Goal: Task Accomplishment & Management: Complete application form

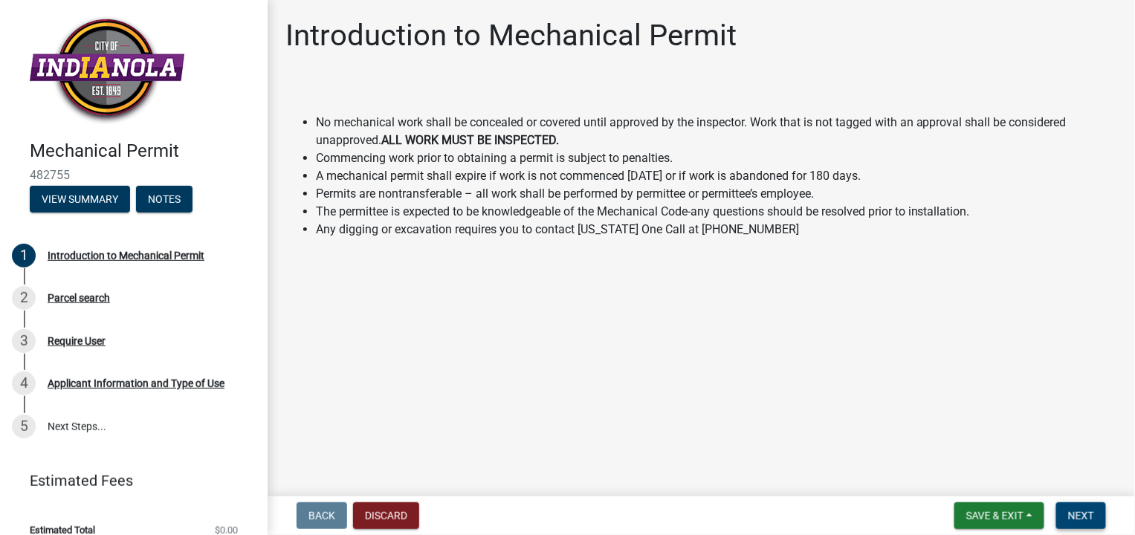
click at [1082, 510] on span "Next" at bounding box center [1081, 516] width 26 height 12
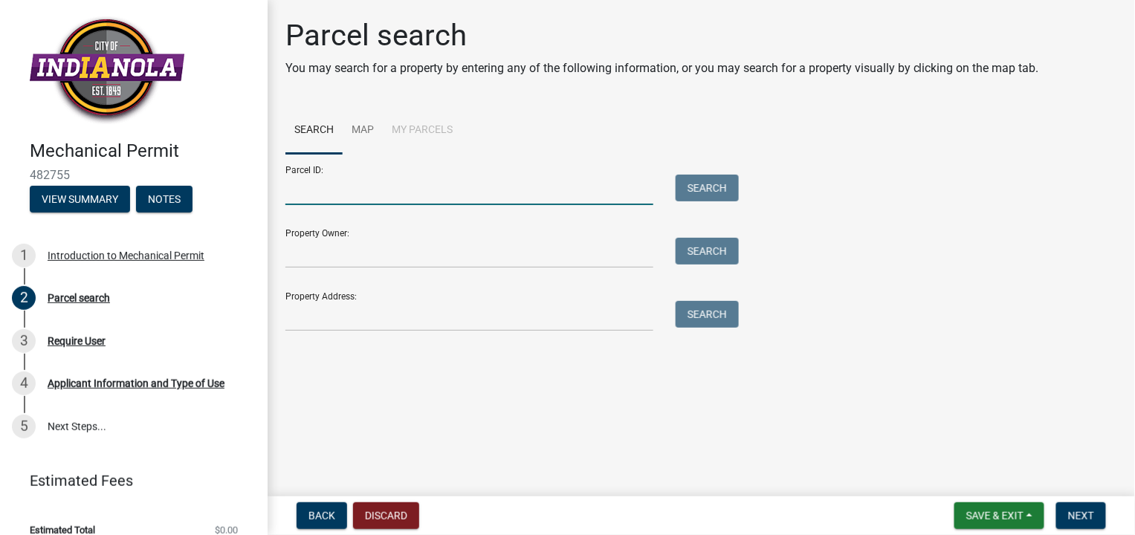
click at [331, 186] on input "Parcel ID:" at bounding box center [469, 190] width 368 height 30
type input "[STREET_ADDRESS]"
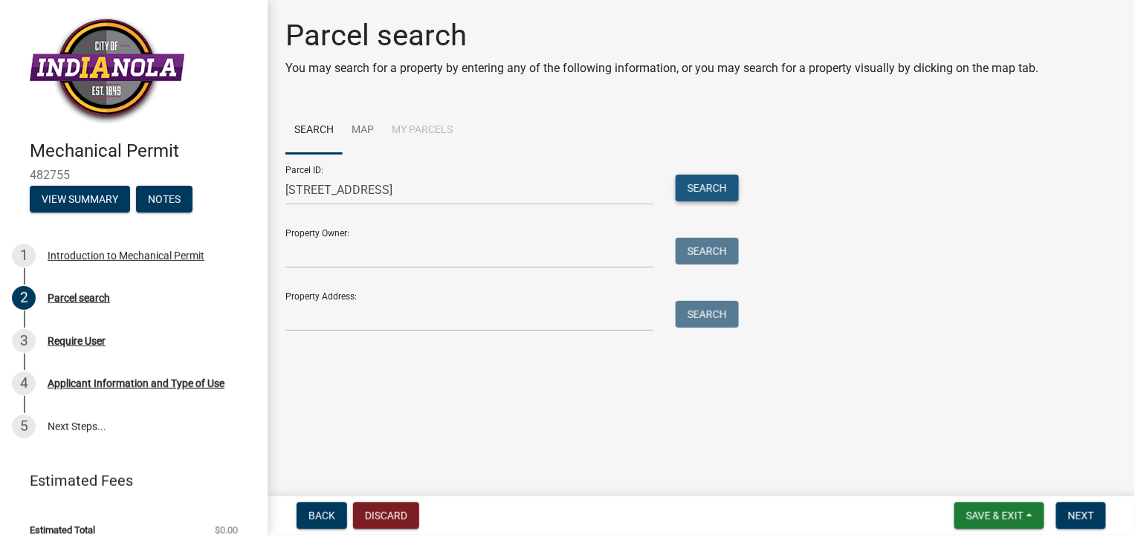
click at [715, 187] on button "Search" at bounding box center [706, 188] width 63 height 27
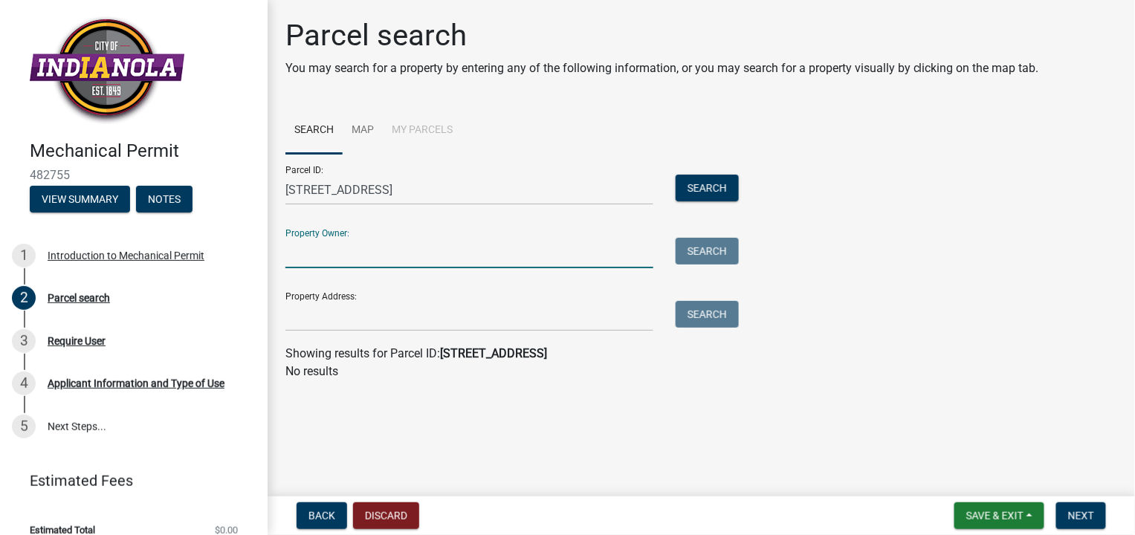
click at [344, 250] on input "Property Owner:" at bounding box center [469, 253] width 368 height 30
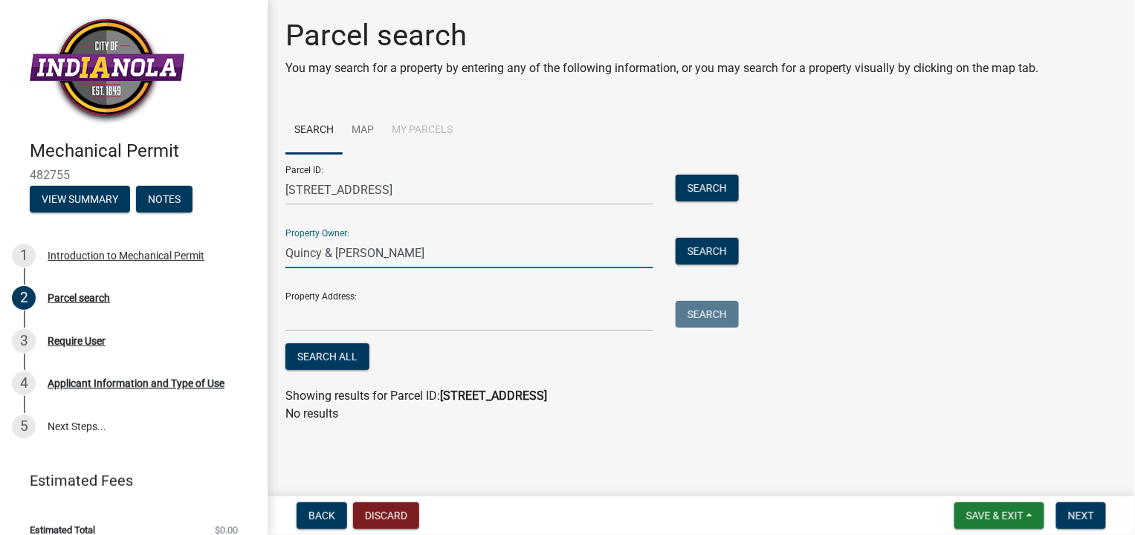
type input "Quincy & [PERSON_NAME]"
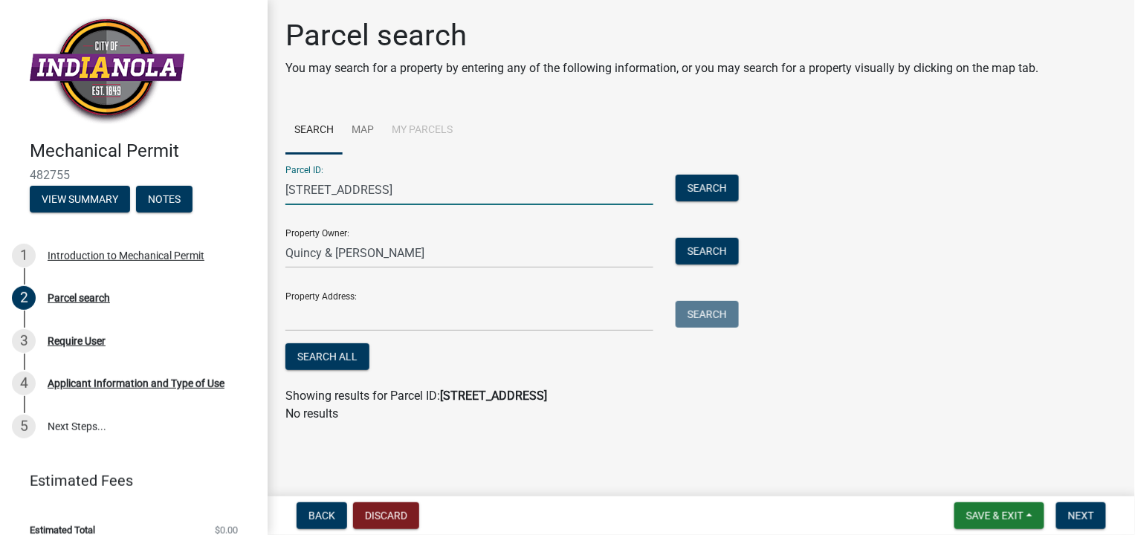
drag, startPoint x: 409, startPoint y: 193, endPoint x: 210, endPoint y: 191, distance: 198.4
click at [210, 191] on div "Mechanical Permit 482755 View Summary Notes 1 Introduction to Mechanical Permit…" at bounding box center [567, 267] width 1135 height 535
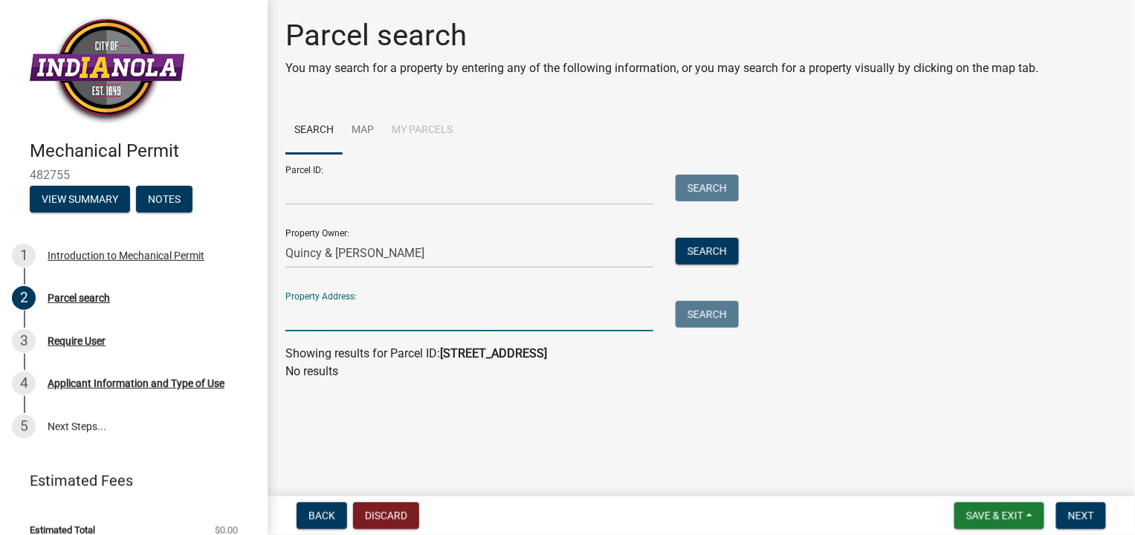
click at [314, 319] on input "Property Address:" at bounding box center [469, 316] width 368 height 30
paste input "[STREET_ADDRESS]"
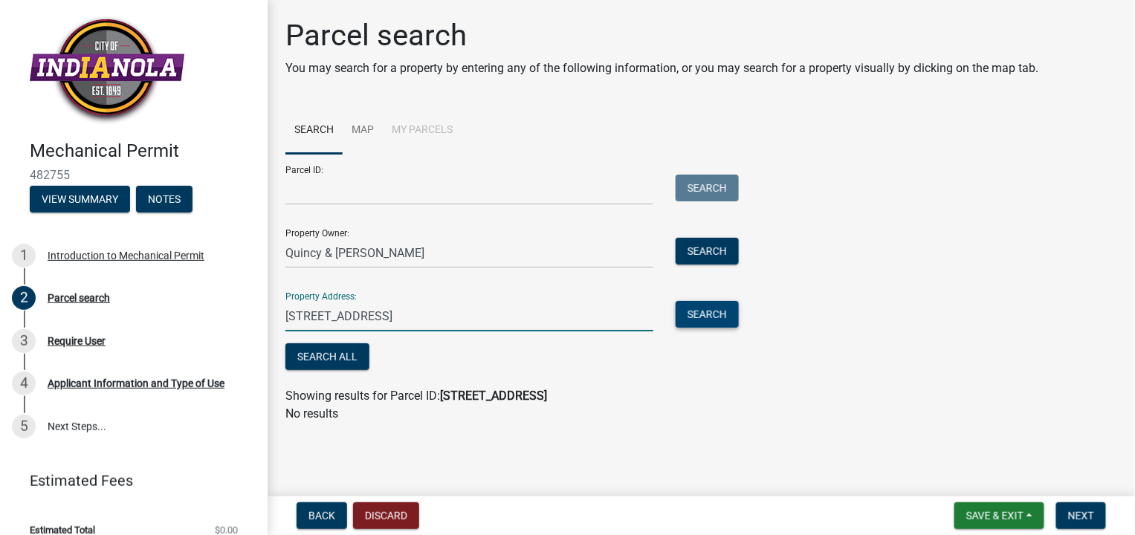
type input "[STREET_ADDRESS]"
drag, startPoint x: 707, startPoint y: 318, endPoint x: 712, endPoint y: 325, distance: 8.5
click at [707, 318] on button "Search" at bounding box center [706, 314] width 63 height 27
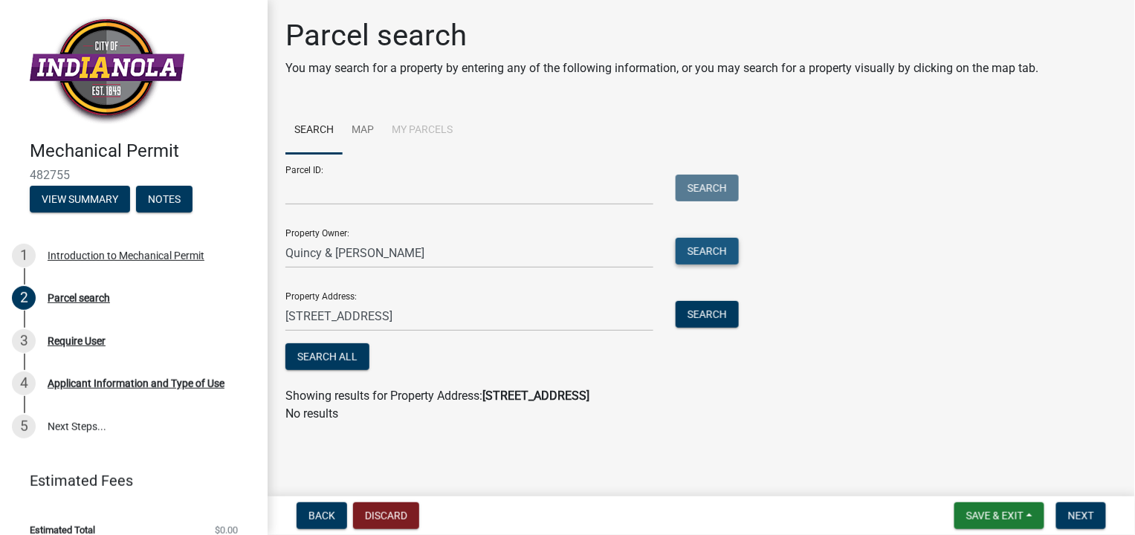
click at [712, 253] on button "Search" at bounding box center [706, 251] width 63 height 27
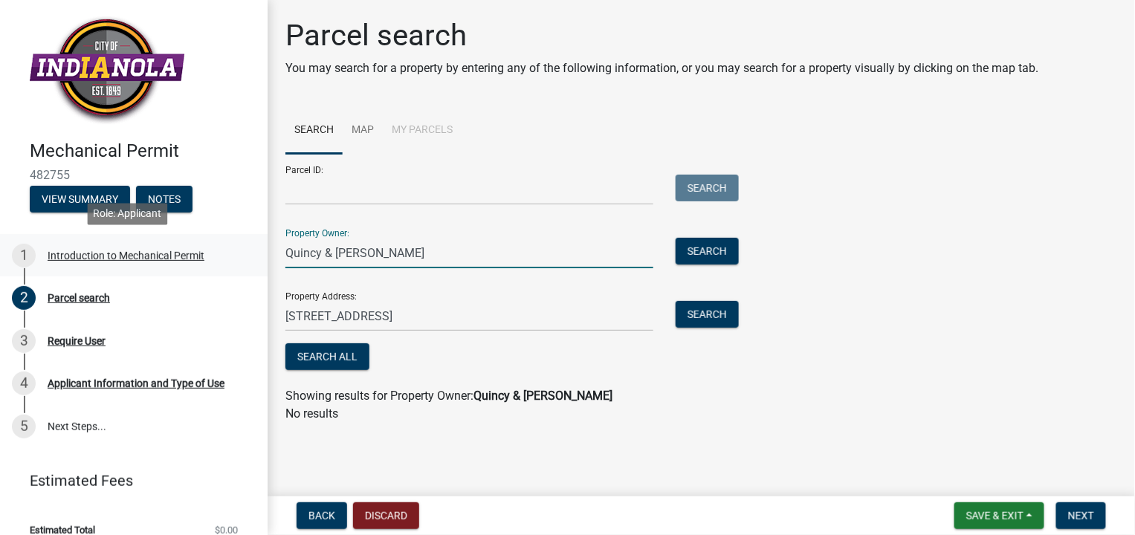
drag, startPoint x: 450, startPoint y: 255, endPoint x: 244, endPoint y: 253, distance: 206.6
click at [244, 253] on div "Mechanical Permit 482755 View Summary Notes 1 Introduction to Mechanical Permit…" at bounding box center [567, 267] width 1135 height 535
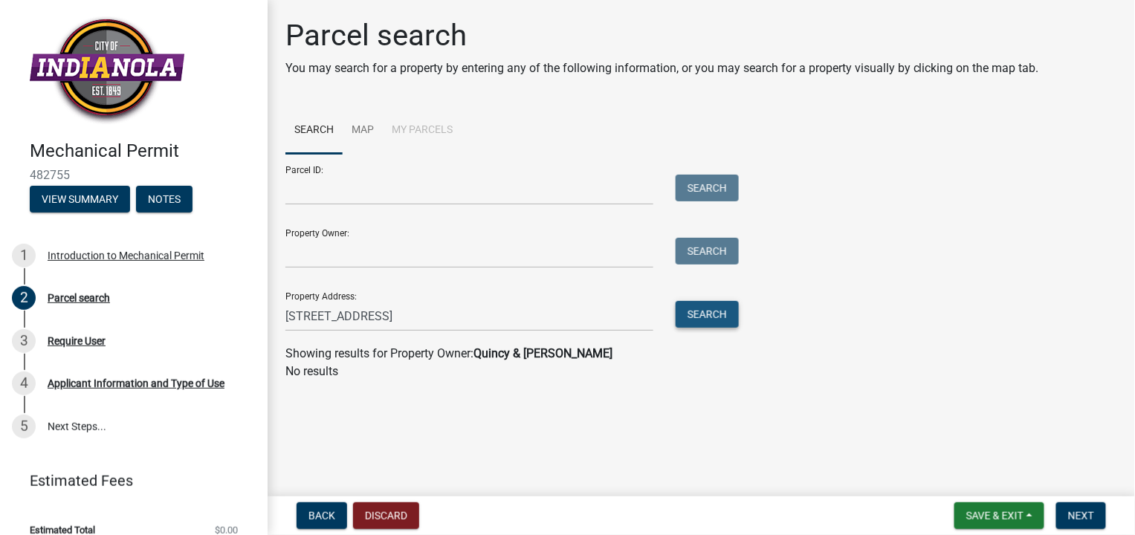
click at [721, 321] on button "Search" at bounding box center [706, 314] width 63 height 27
drag, startPoint x: 418, startPoint y: 330, endPoint x: 170, endPoint y: 330, distance: 248.2
click at [171, 330] on div "Mechanical Permit 482755 View Summary Notes 1 Introduction to Mechanical Permit…" at bounding box center [567, 267] width 1135 height 535
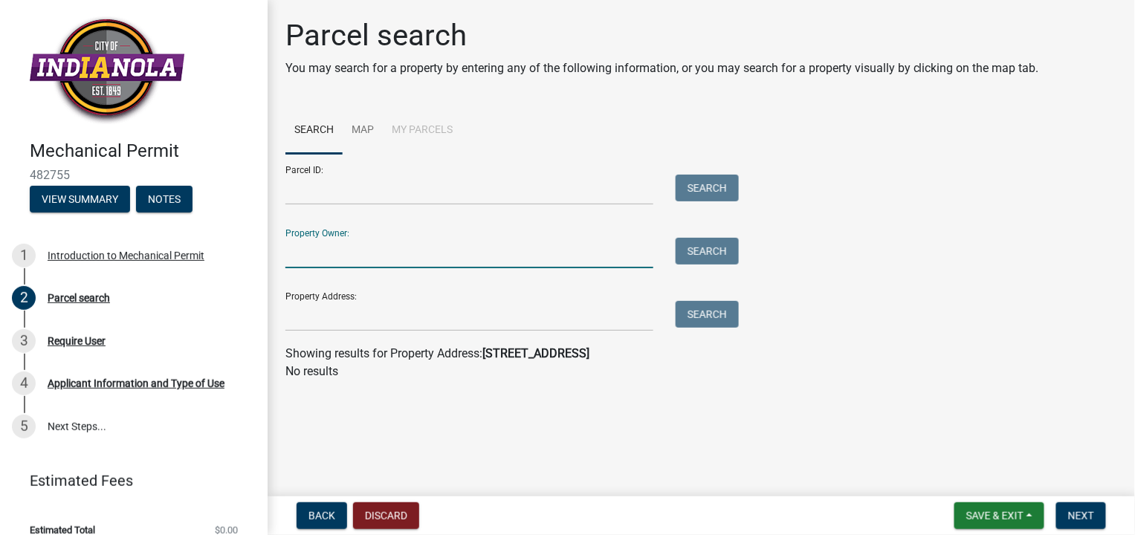
click at [305, 259] on input "Property Owner:" at bounding box center [469, 253] width 368 height 30
type input "[PERSON_NAME]"
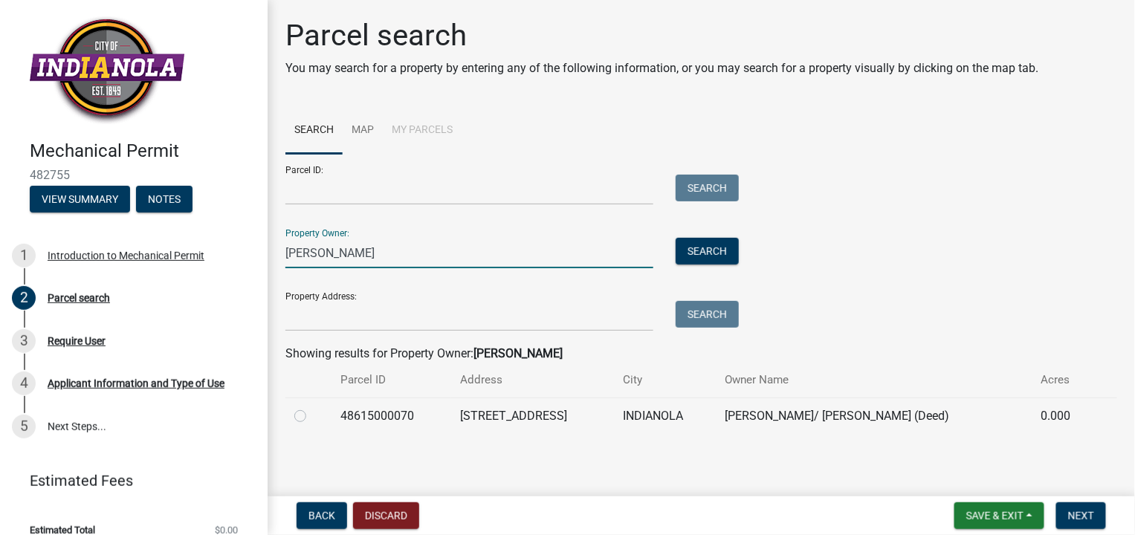
scroll to position [1, 0]
